Goal: Check status: Check status

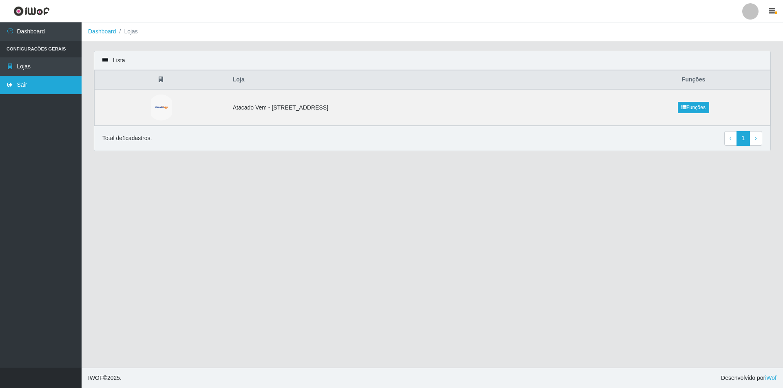
click at [44, 76] on link "Sair" at bounding box center [41, 85] width 82 height 18
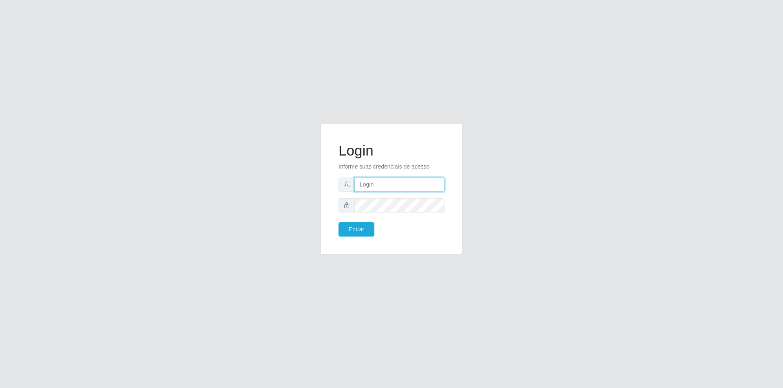
type input "[PERSON_NAME][EMAIL_ADDRESS][DOMAIN_NAME]"
click at [364, 224] on button "Entrar" at bounding box center [356, 230] width 36 height 14
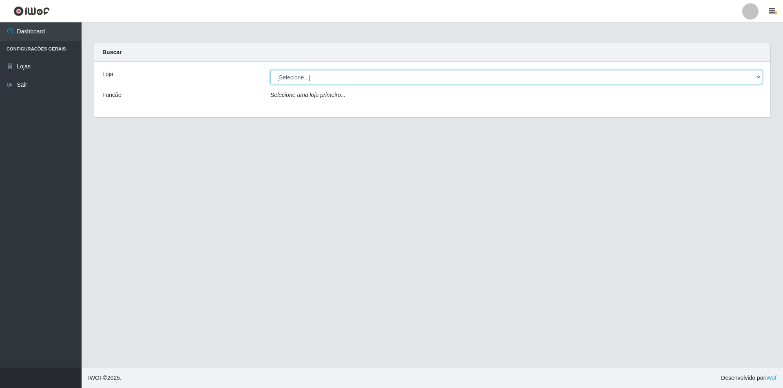
click at [302, 73] on select "[Selecione...] Atacado Vem - [STREET_ADDRESS]" at bounding box center [516, 77] width 492 height 14
select select "461"
click at [270, 70] on select "[Selecione...] Atacado Vem - [STREET_ADDRESS]" at bounding box center [516, 77] width 492 height 14
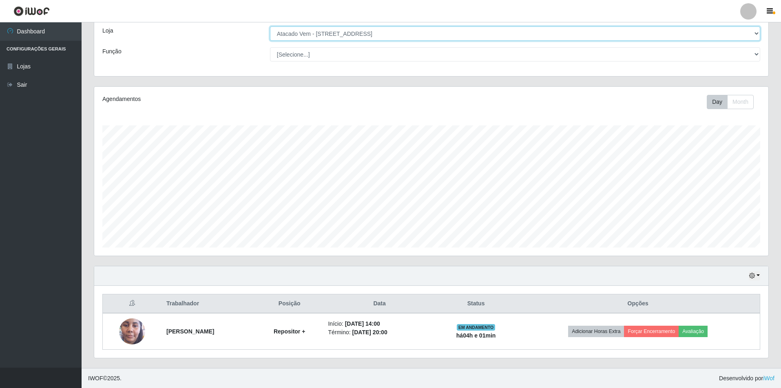
scroll to position [44, 0]
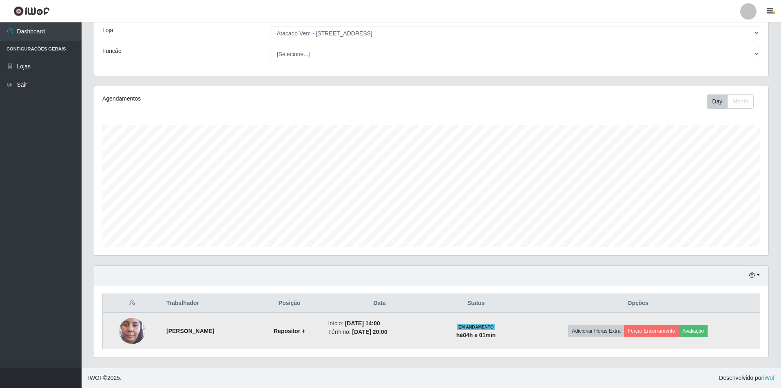
click at [139, 328] on img at bounding box center [132, 331] width 26 height 58
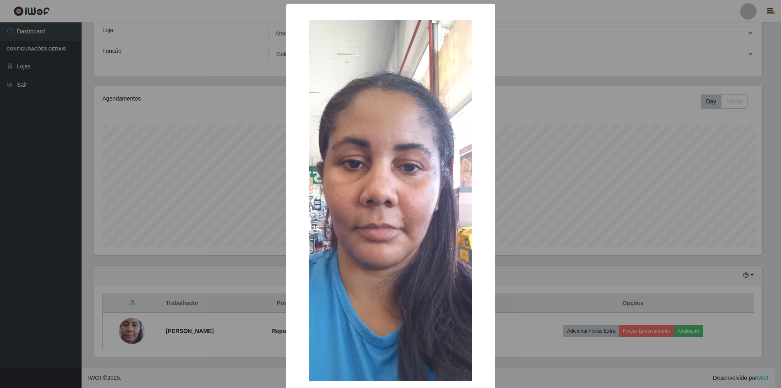
scroll to position [169, 670]
click at [168, 233] on div "× OK Cancel" at bounding box center [391, 194] width 783 height 388
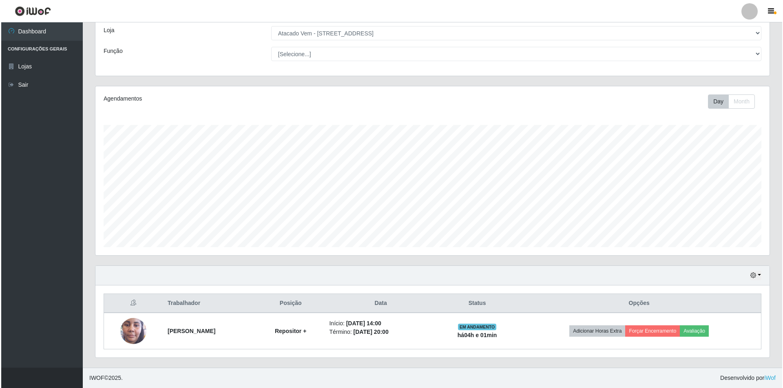
scroll to position [169, 674]
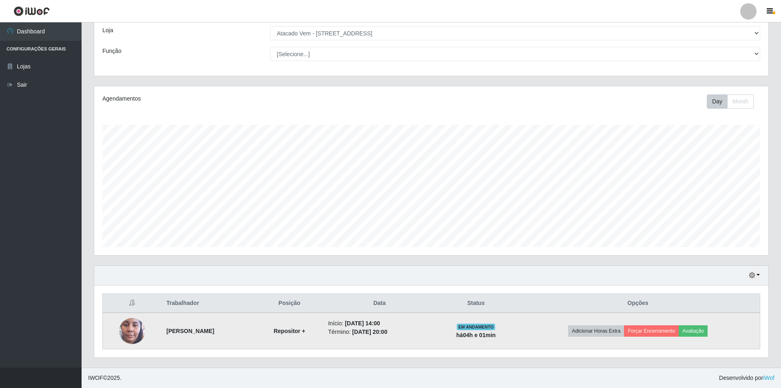
click at [128, 332] on img at bounding box center [132, 331] width 26 height 58
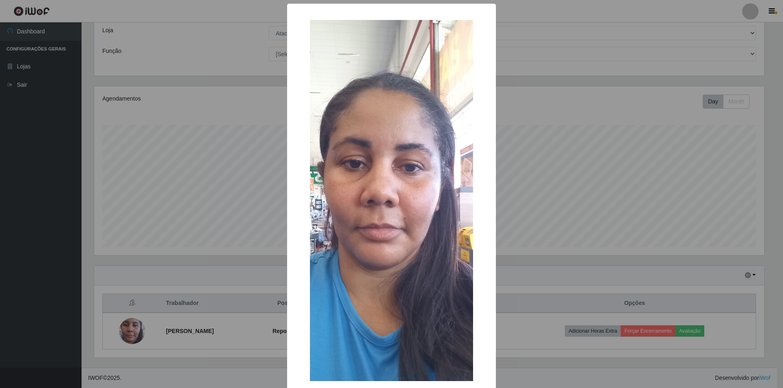
click at [212, 276] on div "× OK Cancel" at bounding box center [391, 194] width 783 height 388
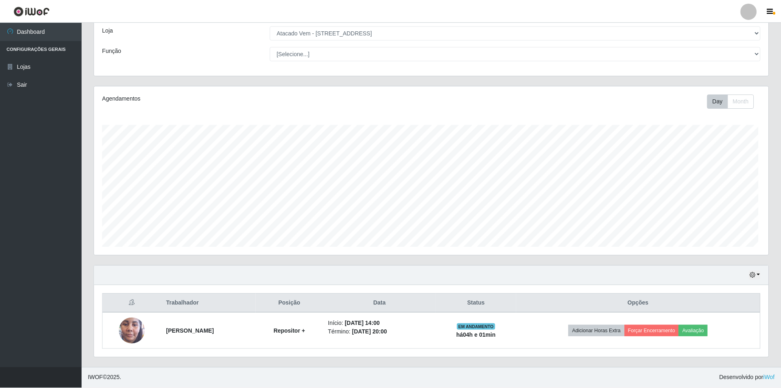
scroll to position [169, 674]
click at [752, 281] on div "Hoje 1 dia 3 dias 1 Semana Não encerrados" at bounding box center [431, 276] width 674 height 20
click at [752, 278] on icon "button" at bounding box center [752, 276] width 6 height 6
click at [712, 215] on button "1 dia" at bounding box center [727, 211] width 64 height 17
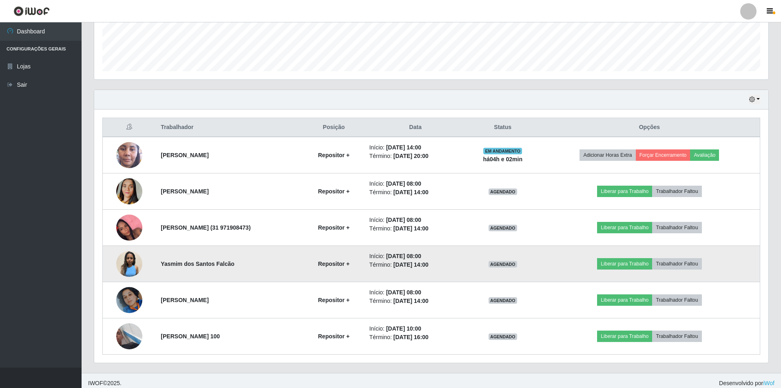
scroll to position [225, 0]
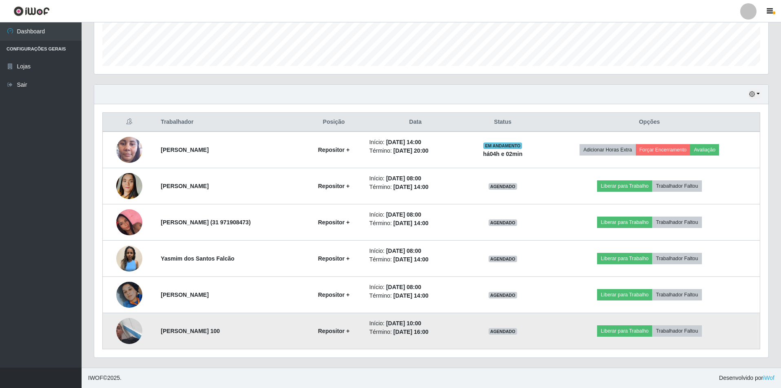
click at [125, 328] on img at bounding box center [129, 331] width 26 height 46
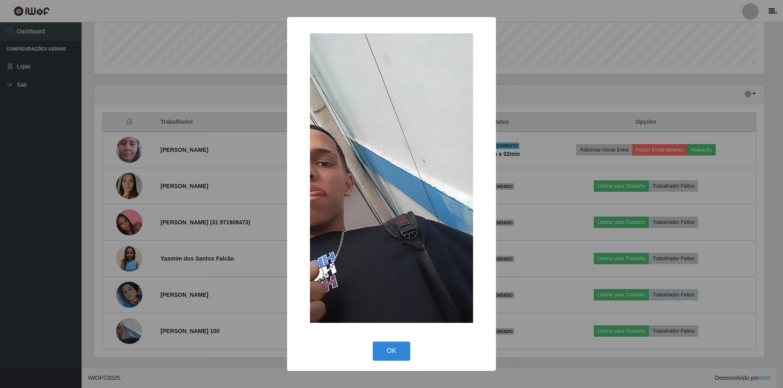
click at [215, 267] on div "× OK Cancel" at bounding box center [391, 194] width 783 height 388
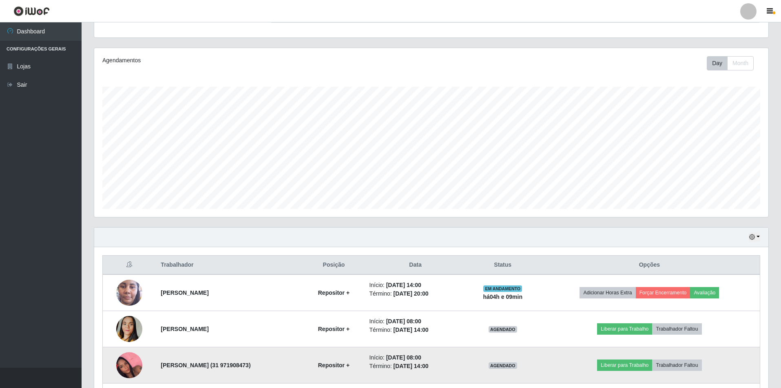
scroll to position [225, 0]
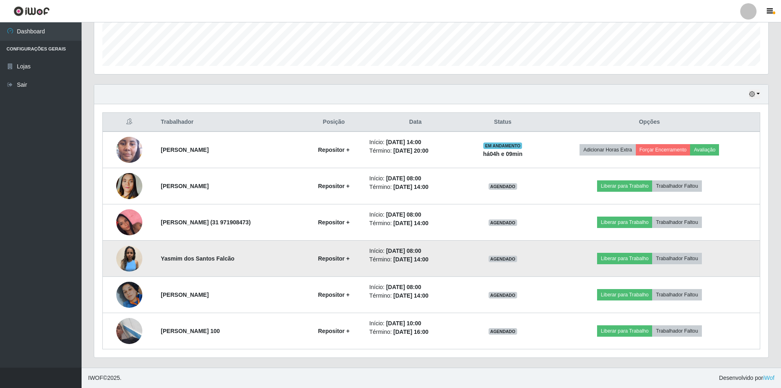
click at [133, 254] on img at bounding box center [129, 259] width 26 height 26
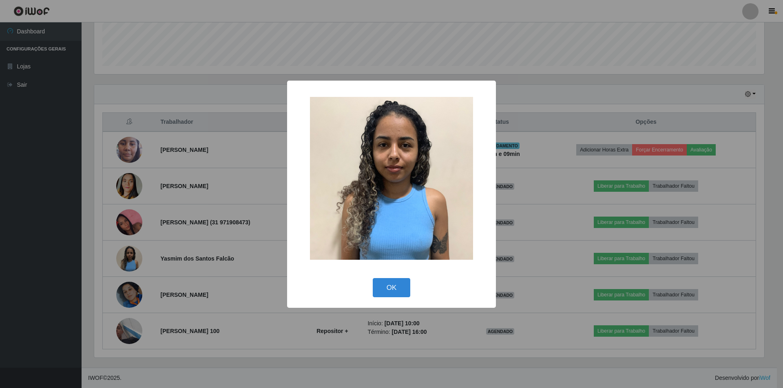
click at [230, 223] on div "× OK Cancel" at bounding box center [391, 194] width 783 height 388
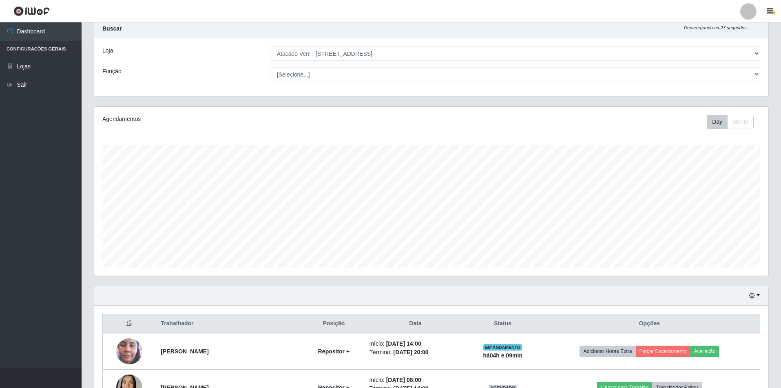
scroll to position [0, 0]
